Goal: Task Accomplishment & Management: Use online tool/utility

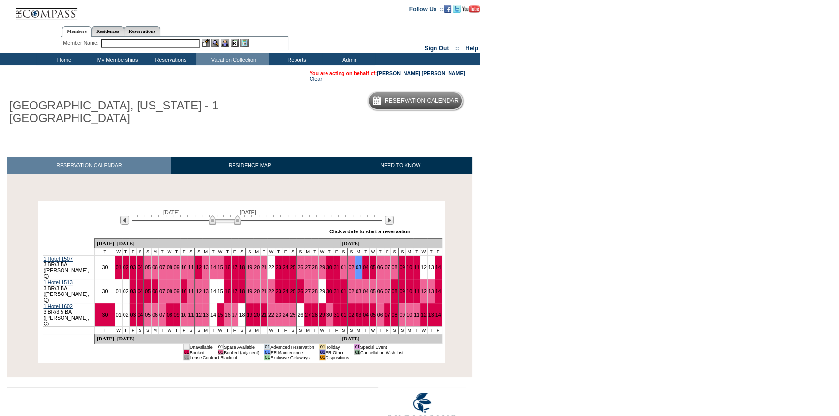
click at [236, 221] on img at bounding box center [225, 220] width 32 height 10
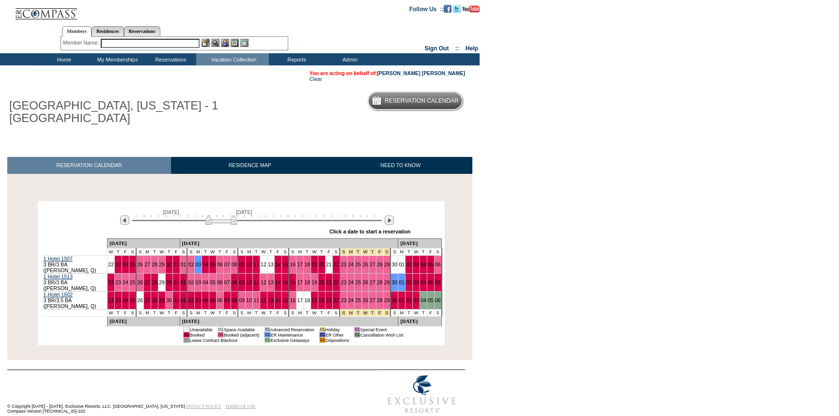
click at [233, 221] on img at bounding box center [221, 220] width 32 height 10
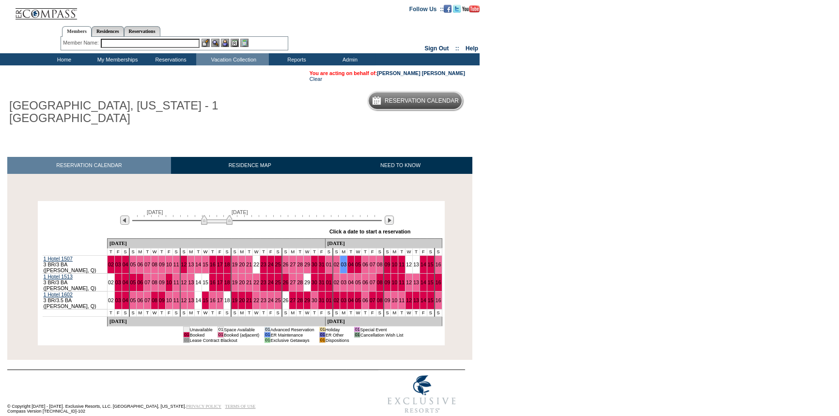
click at [228, 221] on img at bounding box center [217, 220] width 32 height 10
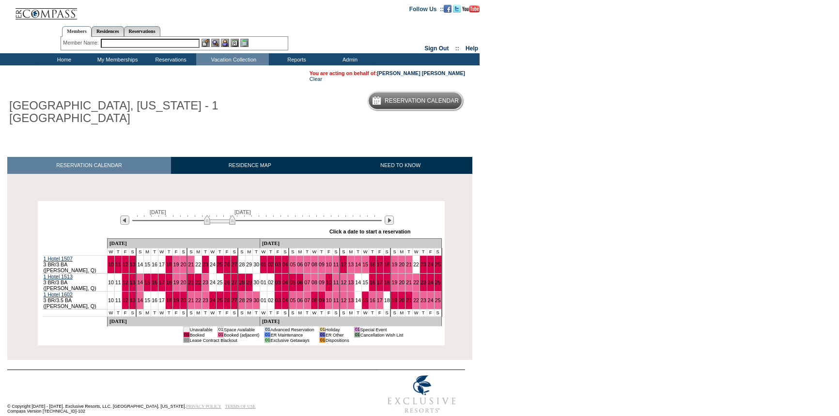
click at [231, 221] on img at bounding box center [220, 220] width 32 height 10
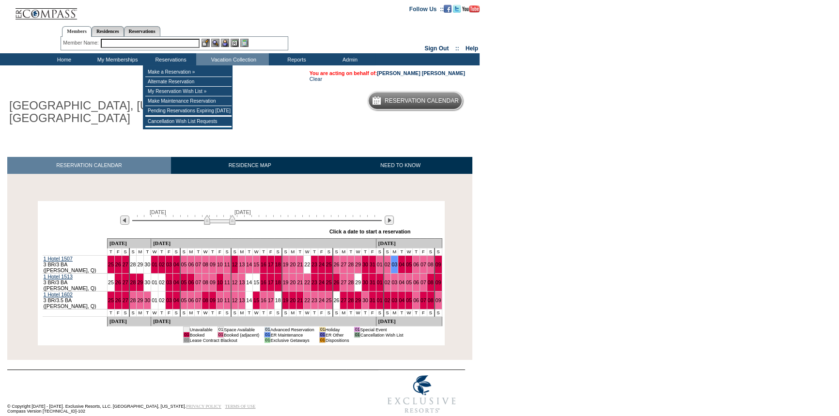
click at [148, 43] on input "text" at bounding box center [150, 43] width 99 height 9
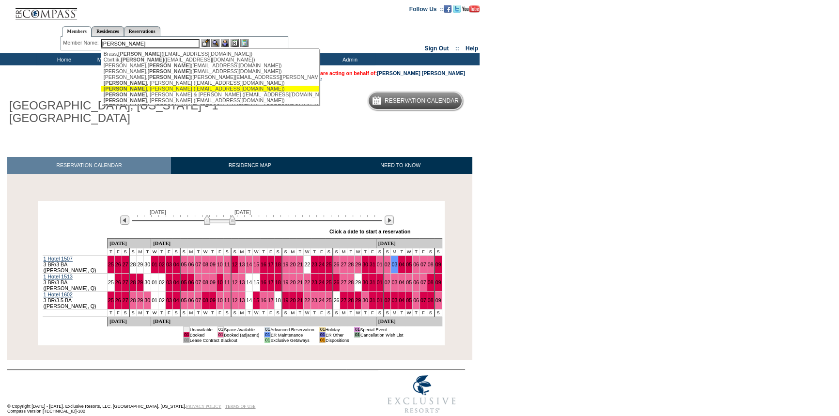
click at [162, 91] on div "[PERSON_NAME] ([EMAIL_ADDRESS][DOMAIN_NAME])" at bounding box center [210, 89] width 213 height 6
type input "[PERSON_NAME] ([EMAIL_ADDRESS][DOMAIN_NAME])"
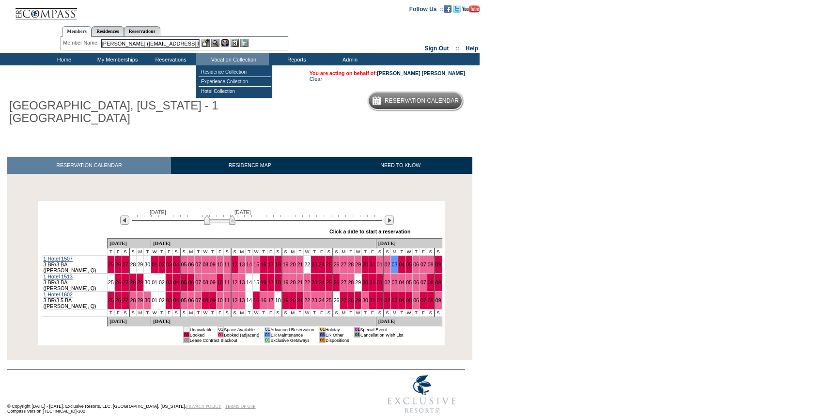
click at [224, 42] on img at bounding box center [225, 43] width 8 height 8
click at [212, 42] on img at bounding box center [215, 43] width 8 height 8
